Goal: Complete application form: Fill out and submit a form for a specific purpose

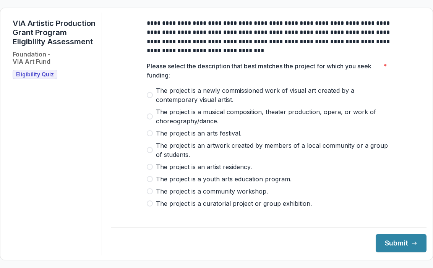
click at [249, 99] on span "The project is a newly commissioned work of visual art created by a contemporar…" at bounding box center [273, 95] width 235 height 18
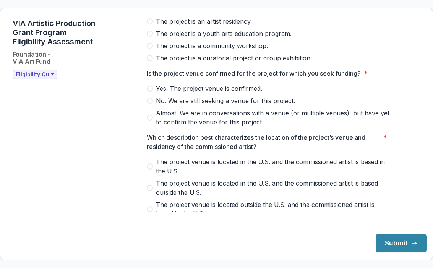
scroll to position [150, 0]
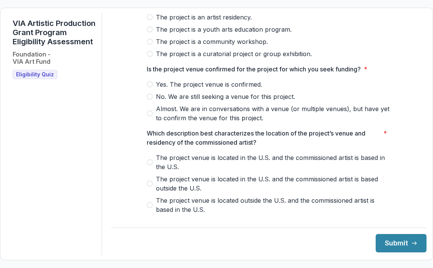
click at [198, 114] on span "Almost. We are in conversations with a venue (or multiple venues), but have yet…" at bounding box center [273, 113] width 235 height 18
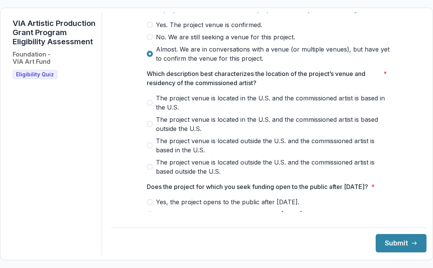
scroll to position [211, 0]
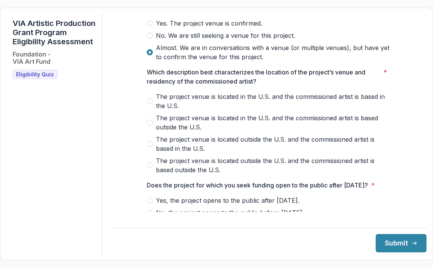
click at [245, 102] on span "The project venue is located in the U.S. and the commissioned artist is based i…" at bounding box center [273, 101] width 235 height 18
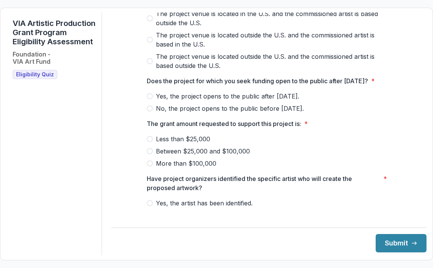
scroll to position [316, 0]
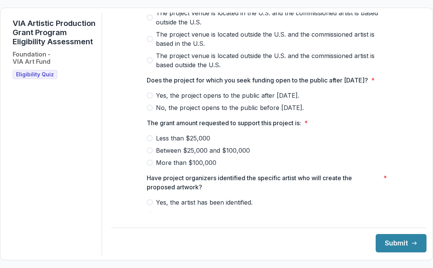
drag, startPoint x: 257, startPoint y: 112, endPoint x: 257, endPoint y: 125, distance: 13.0
click at [257, 112] on div "Yes, the project opens to the public after [DATE]. No, the project opens to the…" at bounding box center [269, 101] width 245 height 21
click at [257, 112] on span "No, the project opens to the public before [DATE]." at bounding box center [230, 107] width 148 height 9
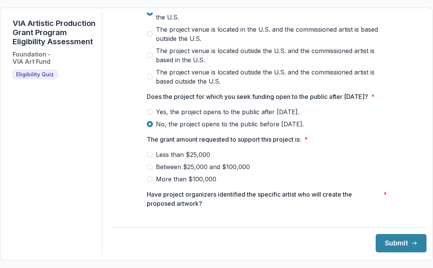
scroll to position [302, 0]
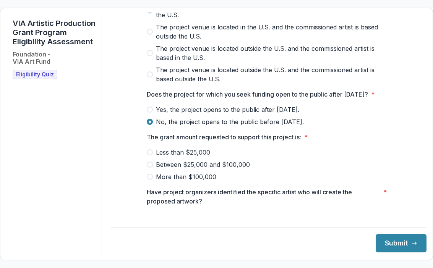
click at [152, 169] on label "Between $25,000 and $100,000" at bounding box center [269, 164] width 245 height 9
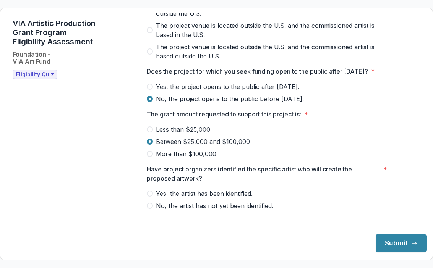
scroll to position [345, 0]
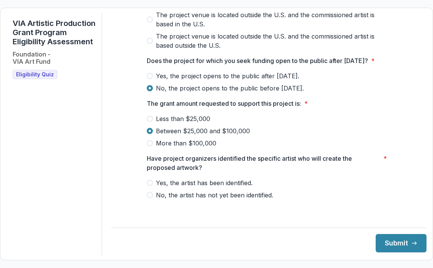
click at [156, 187] on span "Yes, the artist has been identified." at bounding box center [204, 183] width 97 height 9
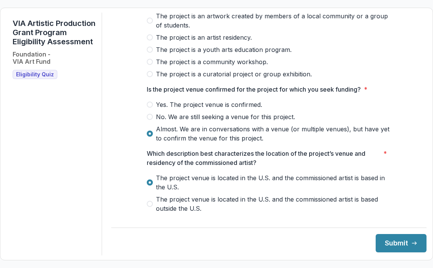
scroll to position [130, 0]
click at [401, 245] on button "Submit" at bounding box center [401, 243] width 51 height 18
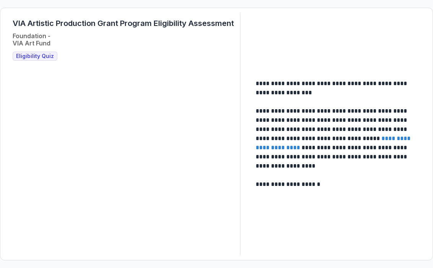
click at [44, 51] on div "VIA Artistic Production Grant Program Eligibility Assessment Foundation - VIA A…" at bounding box center [123, 40] width 221 height 42
click at [47, 52] on h3 "Eligibility Quiz" at bounding box center [35, 56] width 45 height 9
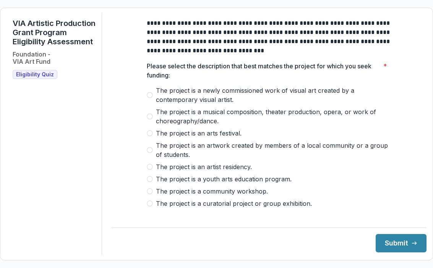
click at [162, 102] on span "The project is a newly commissioned work of visual art created by a contemporar…" at bounding box center [273, 95] width 235 height 18
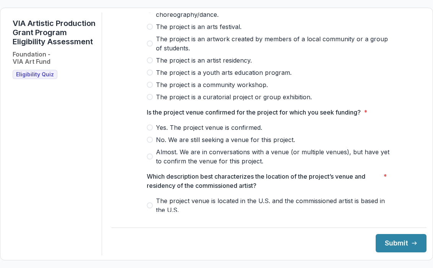
scroll to position [182, 0]
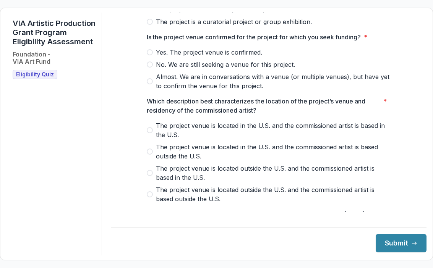
click at [187, 57] on span "Yes. The project venue is confirmed." at bounding box center [209, 52] width 106 height 9
click at [193, 132] on span "The project venue is located in the U.S. and the commissioned artist is based i…" at bounding box center [273, 130] width 235 height 18
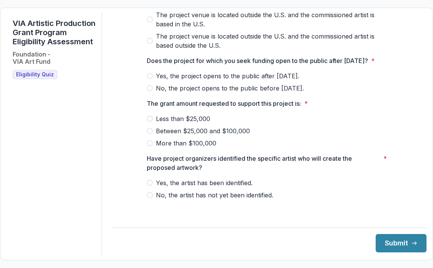
scroll to position [344, 0]
click at [186, 81] on span "Yes, the project opens to the public after May 1, 2026." at bounding box center [227, 75] width 143 height 9
click at [193, 136] on span "Between $25,000 and $100,000" at bounding box center [203, 131] width 94 height 9
click at [207, 186] on span "Yes, the artist has been identified." at bounding box center [204, 183] width 97 height 9
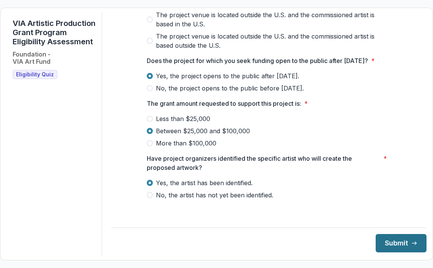
click at [388, 247] on button "Submit" at bounding box center [401, 243] width 51 height 18
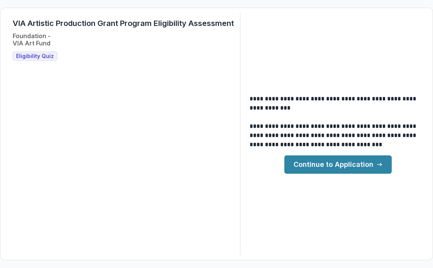
click at [368, 168] on link "Continue to Application" at bounding box center [337, 165] width 107 height 18
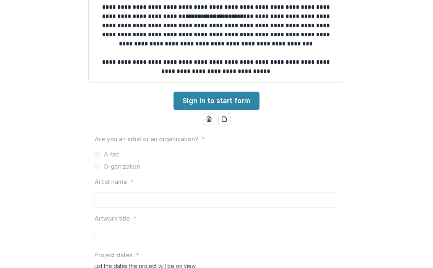
scroll to position [275, 0]
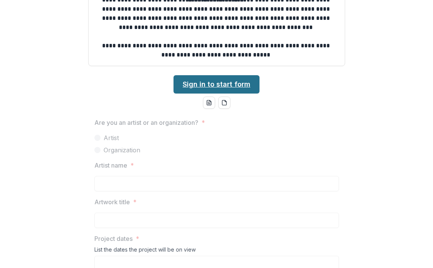
click at [217, 81] on link "Sign in to start form" at bounding box center [217, 84] width 86 height 18
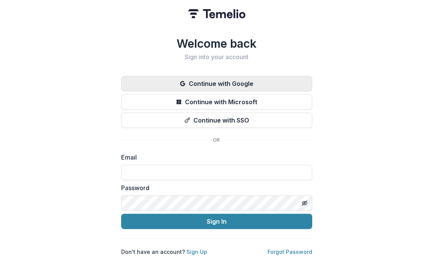
click at [250, 80] on button "Continue with Google" at bounding box center [216, 83] width 191 height 15
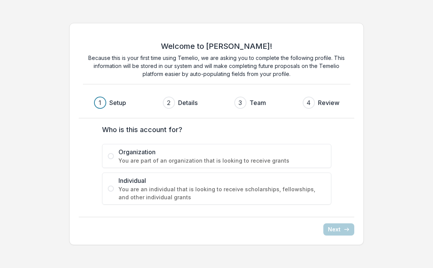
click at [217, 196] on span "You are an individual that is looking to receive scholarships, fellowships, and…" at bounding box center [222, 193] width 207 height 16
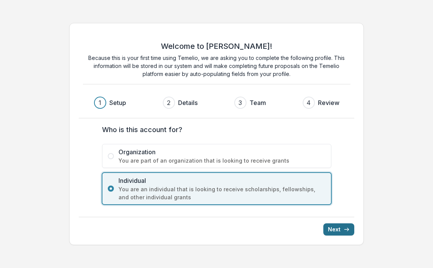
click at [339, 229] on button "Next" at bounding box center [338, 230] width 31 height 12
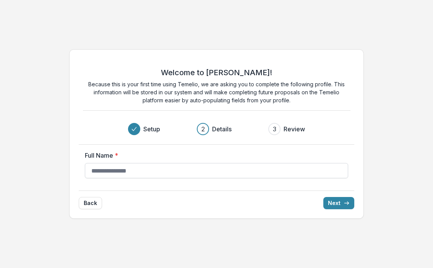
click at [265, 170] on input "Full Name *" at bounding box center [216, 170] width 263 height 15
type input "**********"
click at [340, 203] on button "Next" at bounding box center [338, 203] width 31 height 12
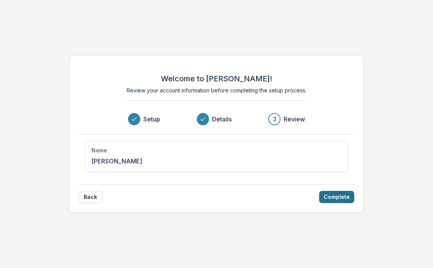
click at [331, 200] on button "Complete" at bounding box center [336, 197] width 35 height 12
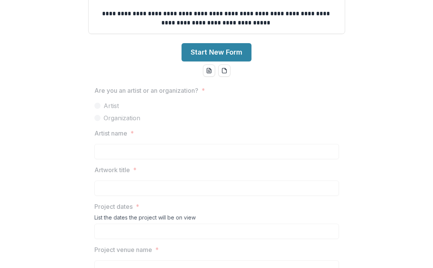
scroll to position [323, 0]
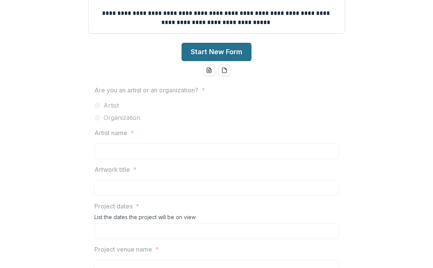
click at [233, 48] on button "Start New Form" at bounding box center [217, 52] width 70 height 18
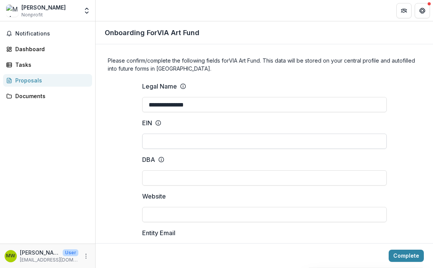
click at [213, 144] on input "EIN" at bounding box center [264, 141] width 245 height 15
click at [213, 178] on input "DBA" at bounding box center [264, 178] width 245 height 15
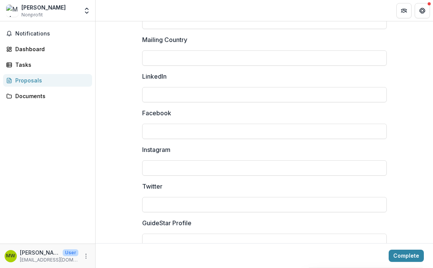
scroll to position [1081, 0]
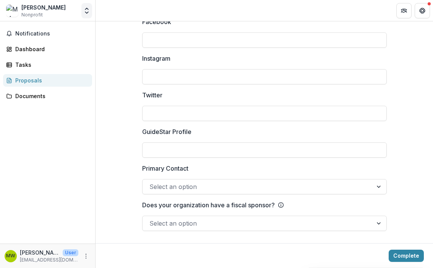
click at [85, 9] on icon "Open entity switcher" at bounding box center [87, 11] width 8 height 8
click at [203, 223] on div at bounding box center [257, 223] width 216 height 11
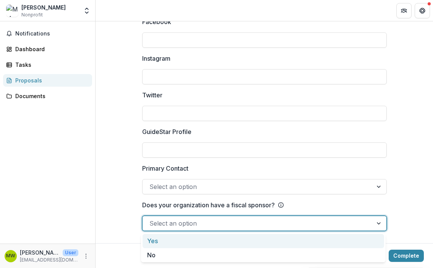
click at [200, 240] on div "Yes" at bounding box center [264, 241] width 242 height 14
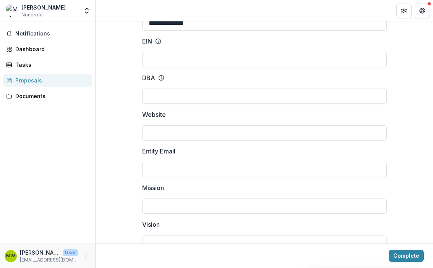
scroll to position [0, 0]
